Goal: Transaction & Acquisition: Subscribe to service/newsletter

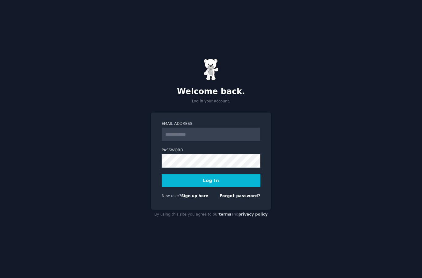
click at [229, 141] on input "Email Address" at bounding box center [211, 134] width 99 height 14
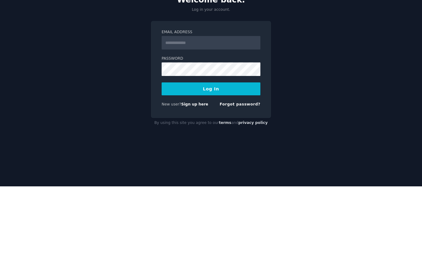
scroll to position [25, 0]
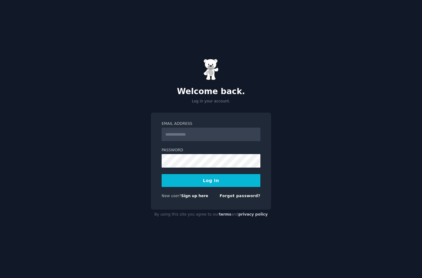
type input "**********"
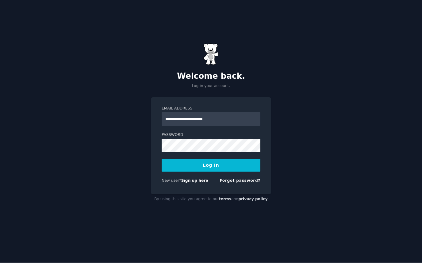
click at [211, 174] on button "Log In" at bounding box center [211, 180] width 99 height 13
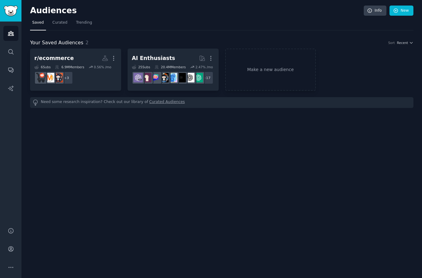
click at [13, 8] on img "Sidebar" at bounding box center [11, 11] width 14 height 11
click at [13, 11] on img "Sidebar" at bounding box center [11, 11] width 14 height 11
click at [14, 252] on icon "Sidebar" at bounding box center [11, 248] width 6 height 6
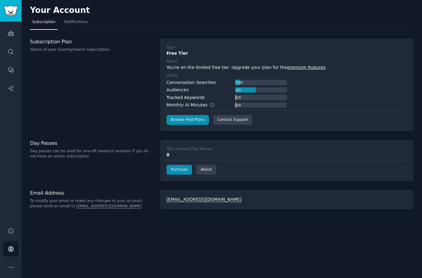
click at [193, 120] on link "Browse Paid Plans" at bounding box center [188, 120] width 42 height 10
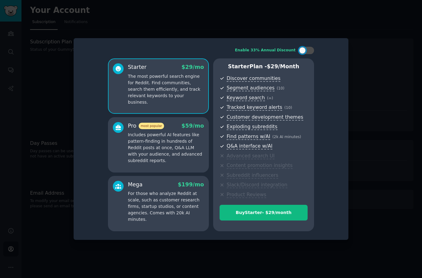
click at [303, 54] on div at bounding box center [302, 50] width 7 height 7
click at [312, 54] on div at bounding box center [306, 50] width 15 height 7
checkbox input "false"
click at [182, 164] on p "Includes powerful AI features like pattern-finding in hundreds of Reddit posts …" at bounding box center [166, 147] width 76 height 32
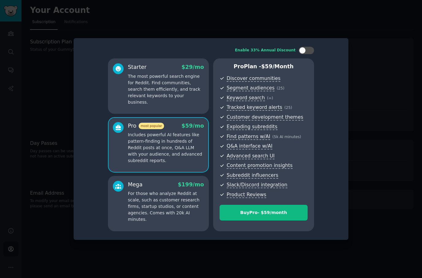
click at [179, 221] on p "For those who analyze Reddit at scale, such as customer research firms, startup…" at bounding box center [166, 206] width 76 height 32
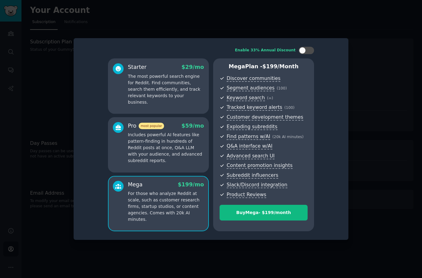
click at [187, 172] on div "Pro most popular $ 59 /mo Includes powerful AI features like pattern-finding in…" at bounding box center [158, 144] width 101 height 55
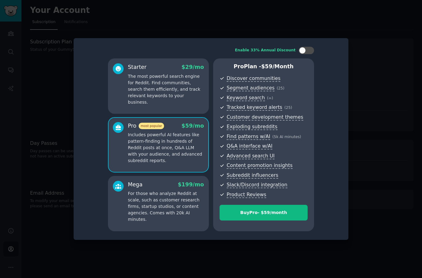
click at [169, 219] on p "For those who analyze Reddit at scale, such as customer research firms, startup…" at bounding box center [166, 206] width 76 height 32
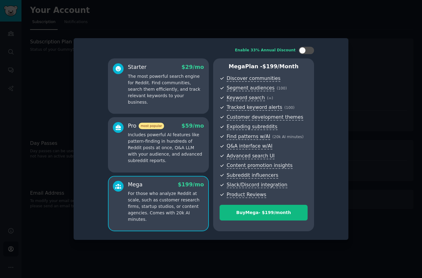
click at [177, 158] on p "Includes powerful AI features like pattern-finding in hundreds of Reddit posts …" at bounding box center [166, 147] width 76 height 32
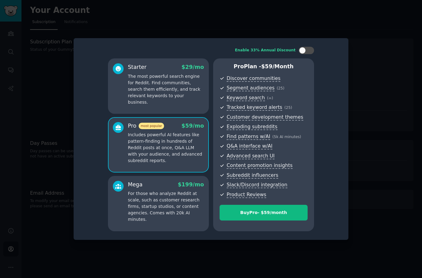
click at [183, 114] on div "Starter $ 29 /mo The most powerful search engine for Reddit. Find communities, …" at bounding box center [158, 85] width 101 height 55
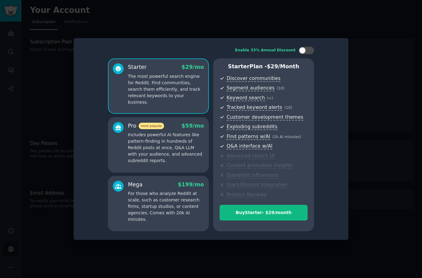
click at [159, 164] on p "Includes powerful AI features like pattern-finding in hundreds of Reddit posts …" at bounding box center [166, 147] width 76 height 32
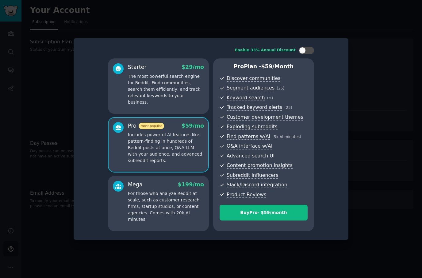
click at [194, 91] on p "The most powerful search engine for Reddit. Find communities, search them effic…" at bounding box center [166, 89] width 76 height 32
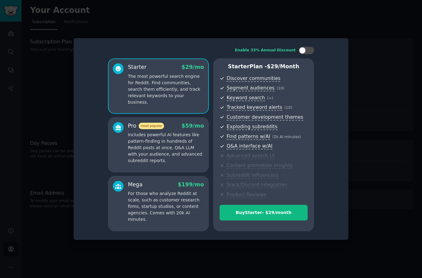
click at [277, 220] on button "Buy Starter - $ 29 /month" at bounding box center [264, 212] width 88 height 16
